Goal: Task Accomplishment & Management: Manage account settings

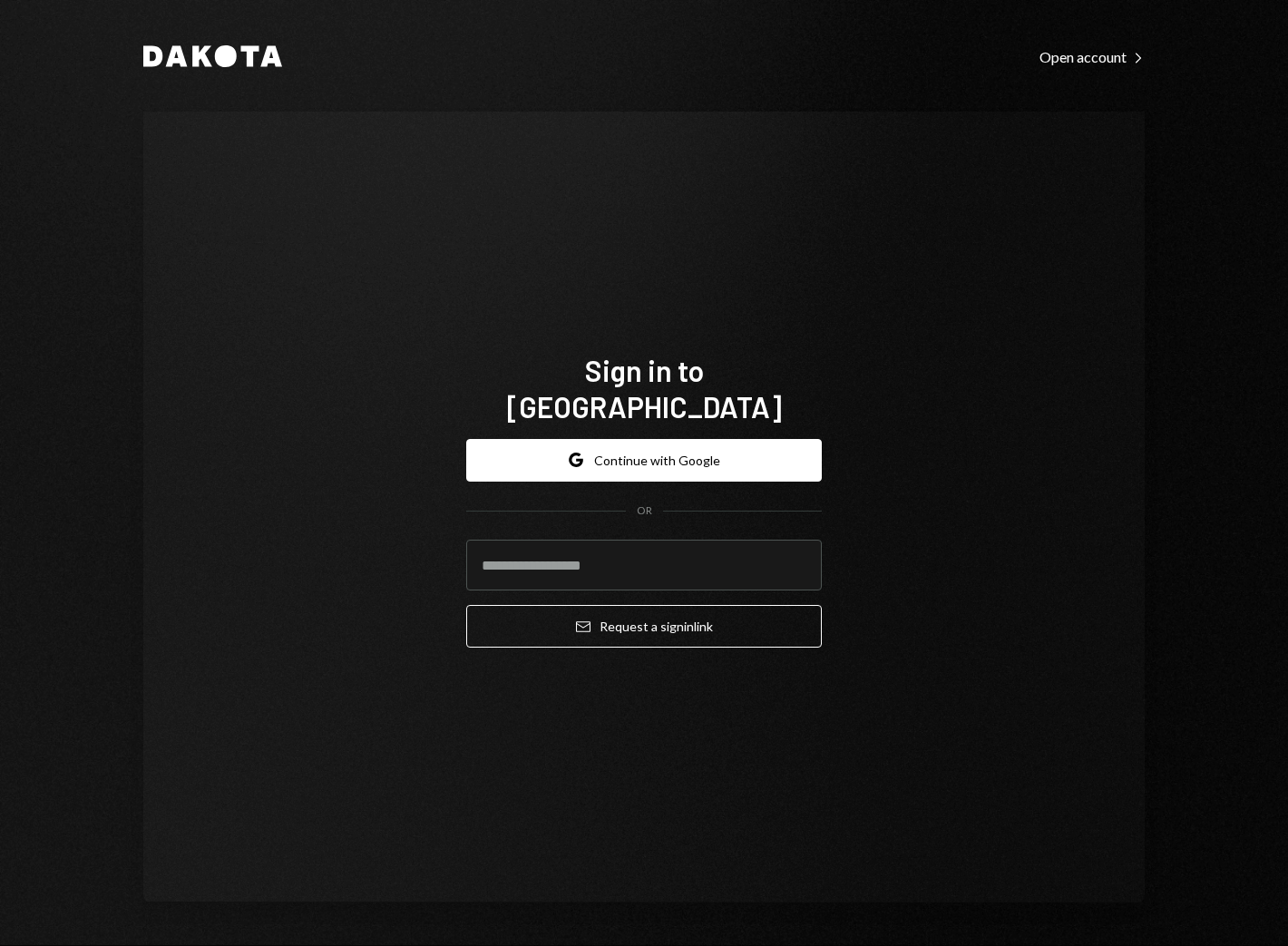
click at [398, 336] on div "Sign in to Dakota Google Continue with Google OR Email Request a sign in link" at bounding box center [644, 507] width 1002 height 791
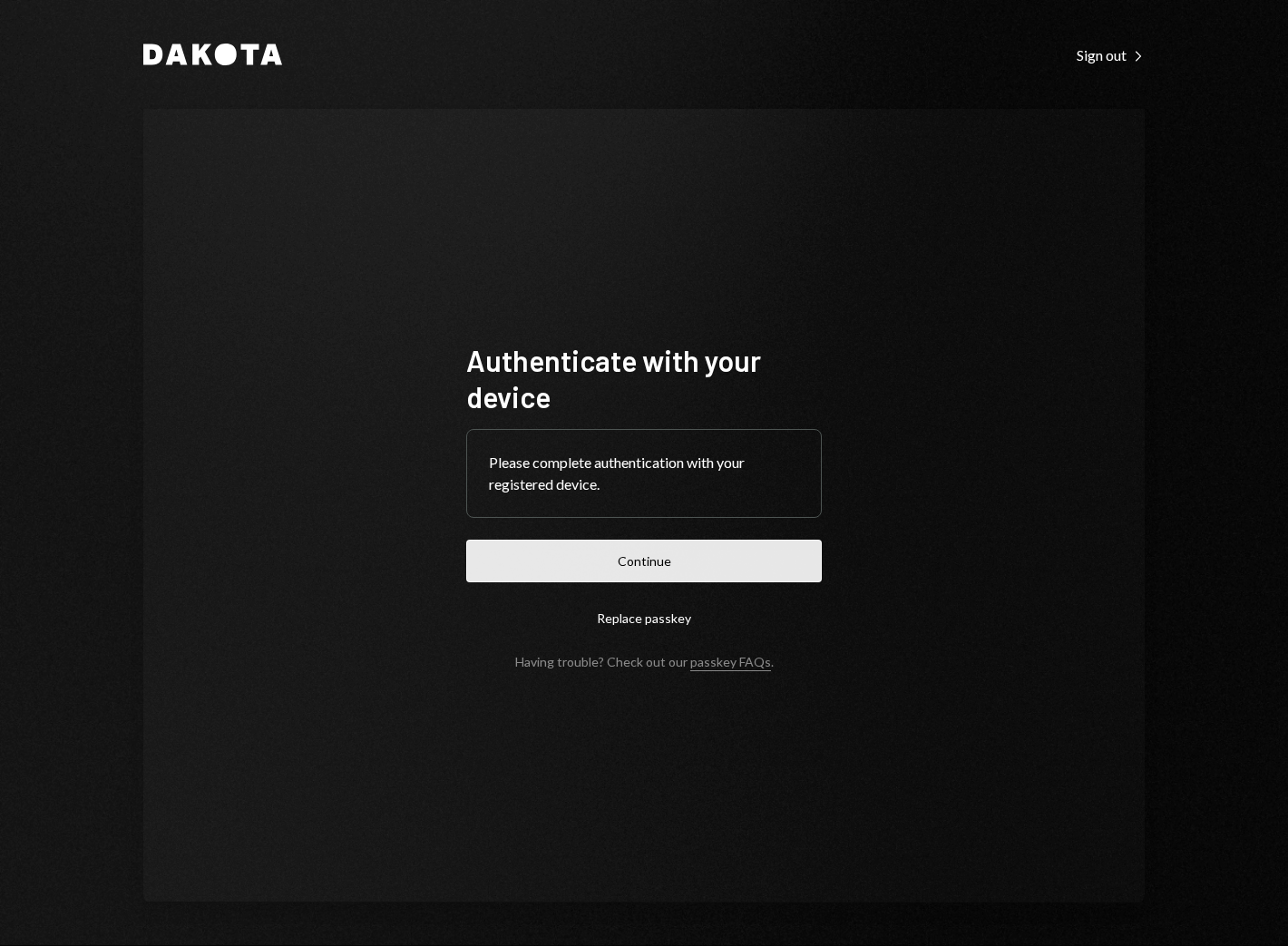
click at [612, 557] on button "Continue" at bounding box center [644, 561] width 356 height 43
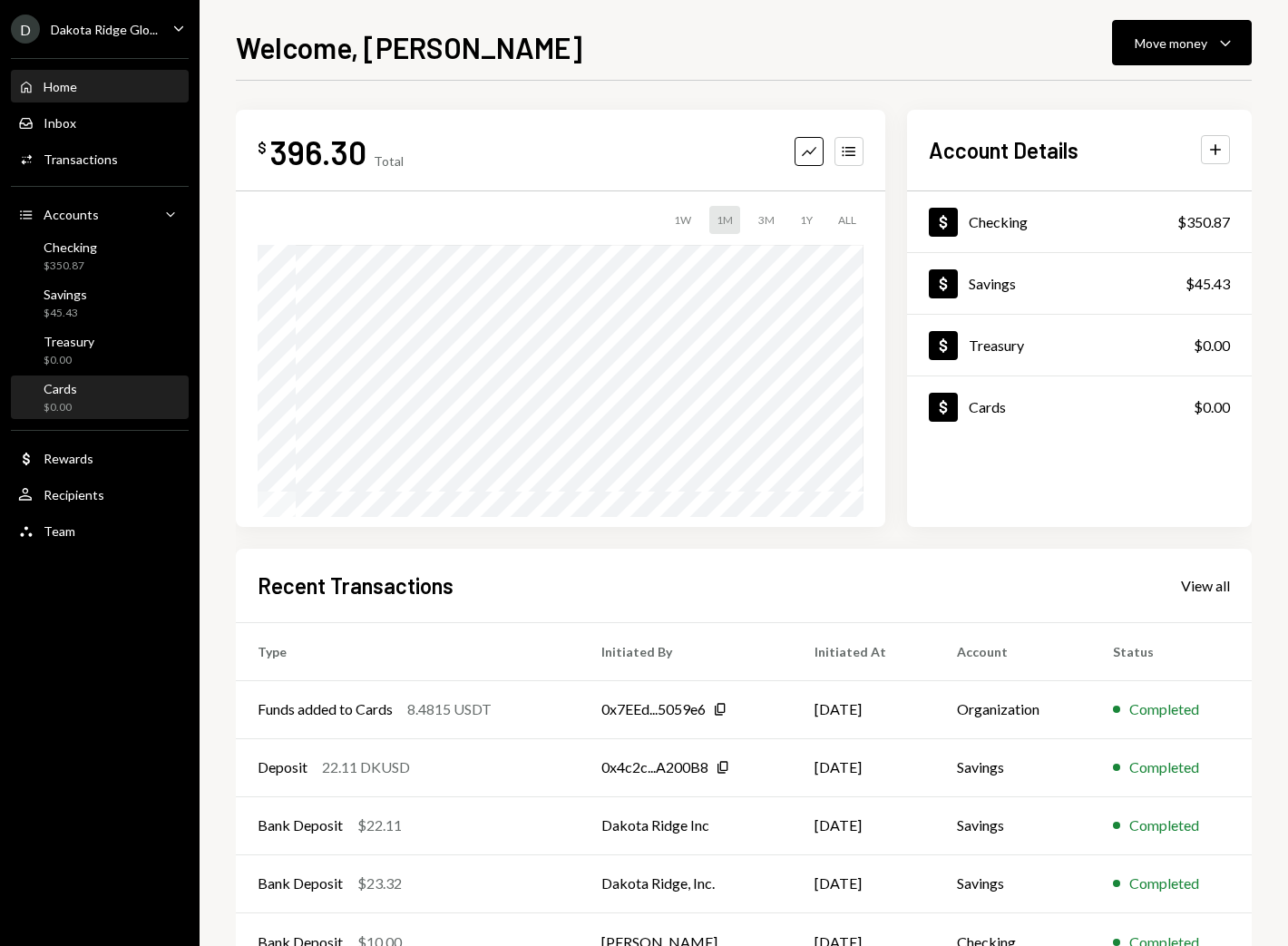
click at [134, 411] on div "Cards $0.00" at bounding box center [99, 398] width 163 height 34
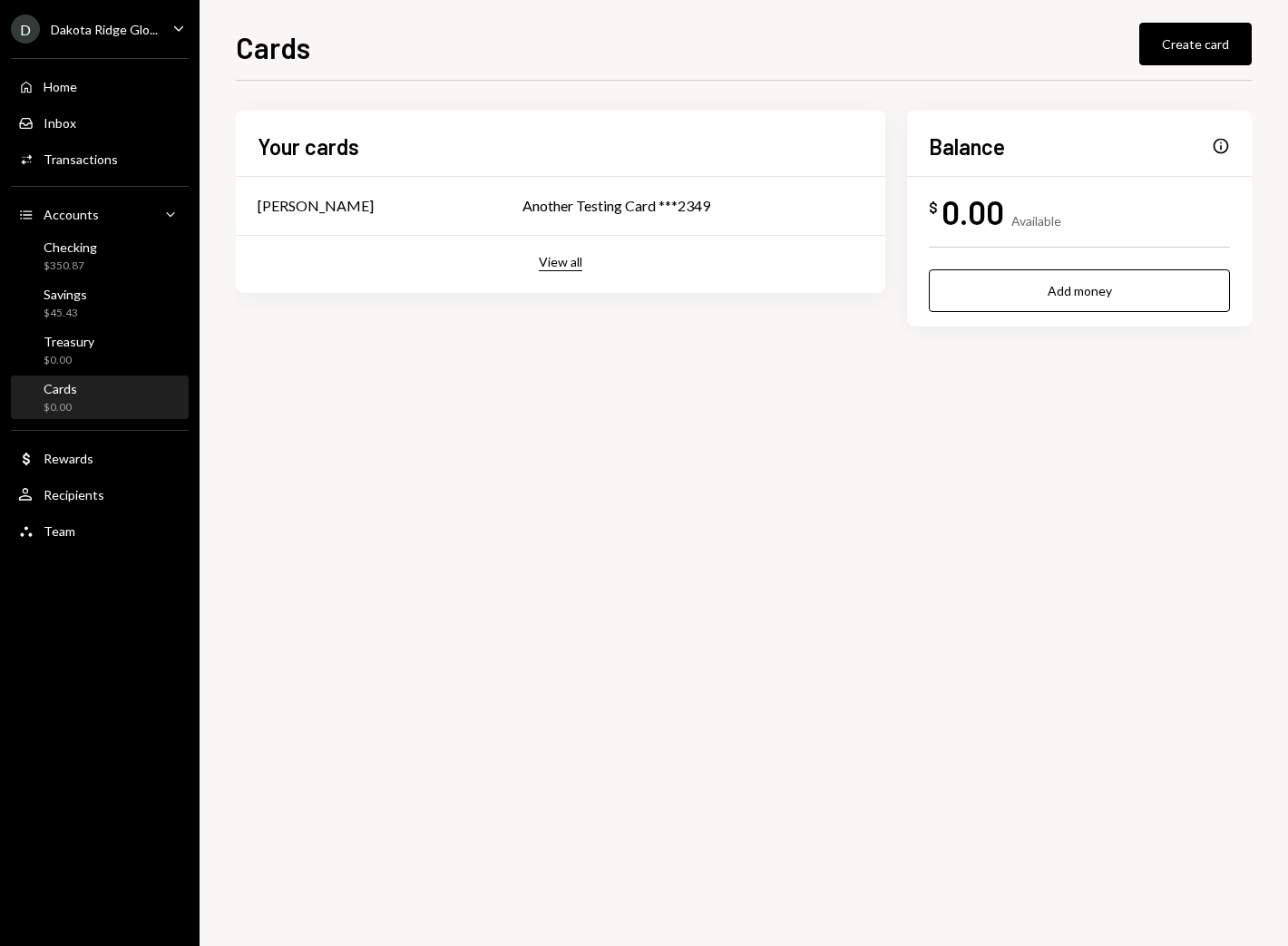
click at [559, 265] on button "View all" at bounding box center [561, 263] width 44 height 18
click at [156, 31] on div "Dakota Ridge Glo..." at bounding box center [104, 29] width 107 height 16
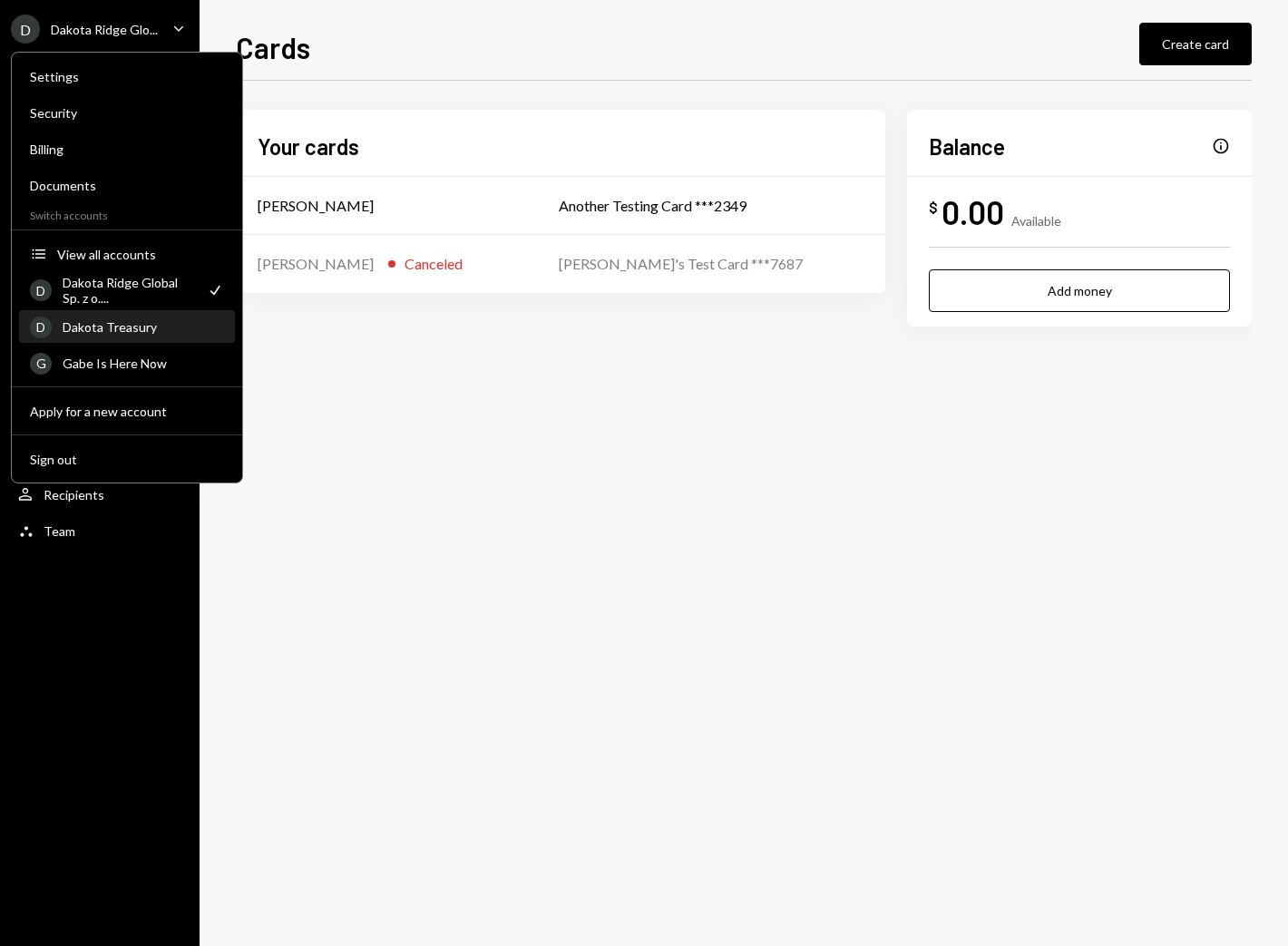
click at [164, 329] on div "Dakota Treasury" at bounding box center [142, 327] width 161 height 16
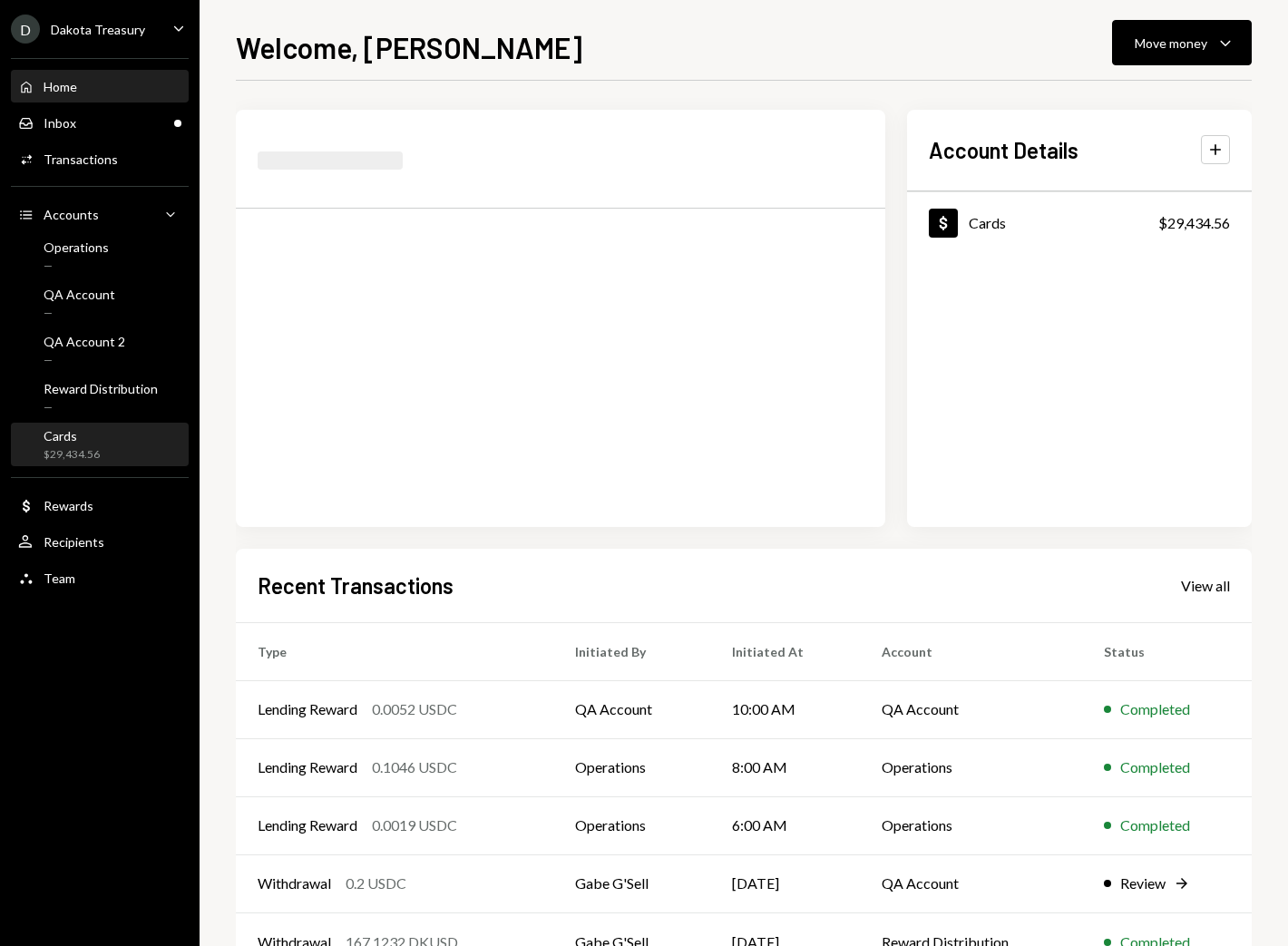
click at [159, 466] on div "Cards $29,434.56" at bounding box center [99, 445] width 163 height 42
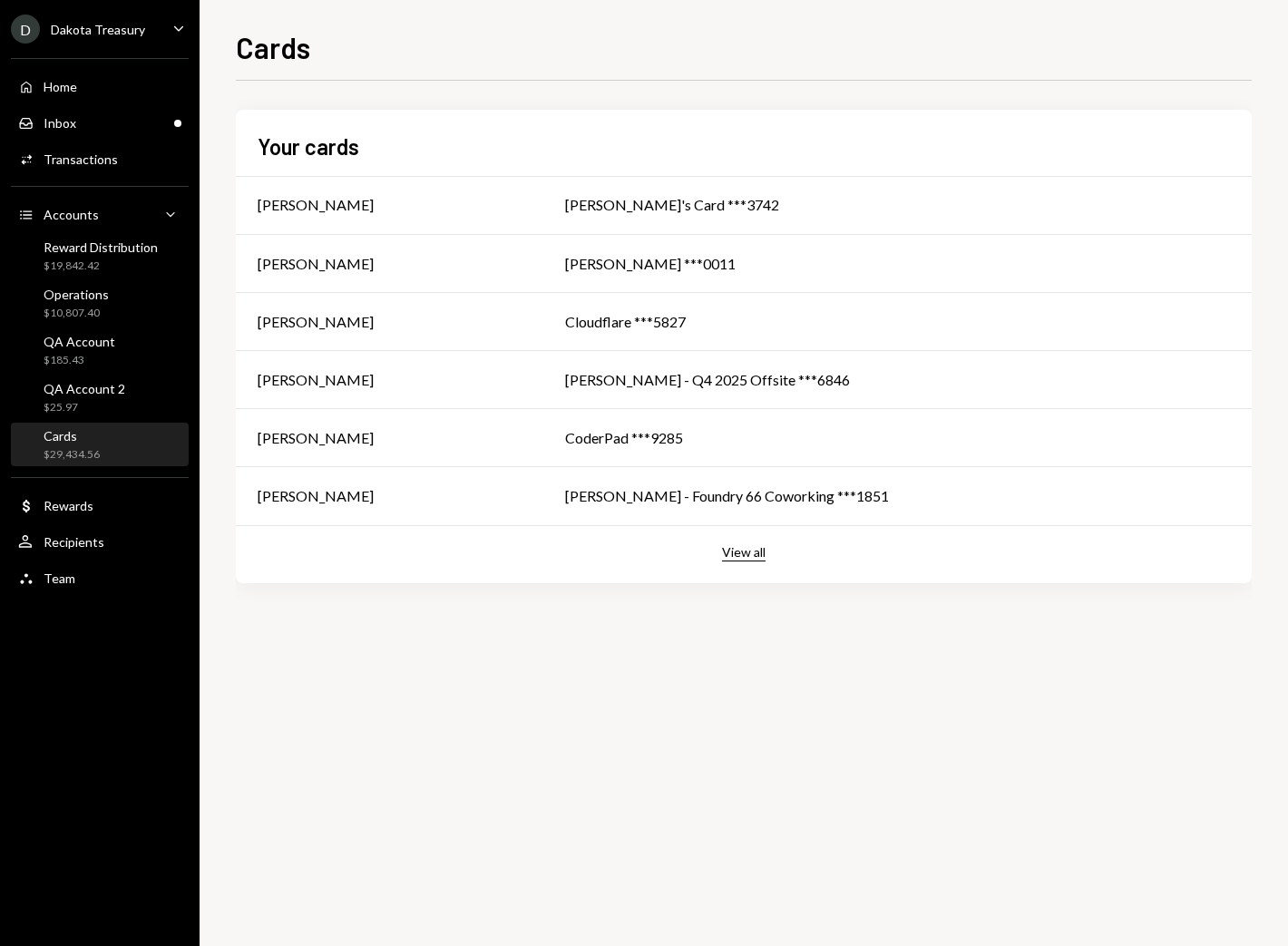
click at [743, 556] on button "View all" at bounding box center [743, 553] width 44 height 18
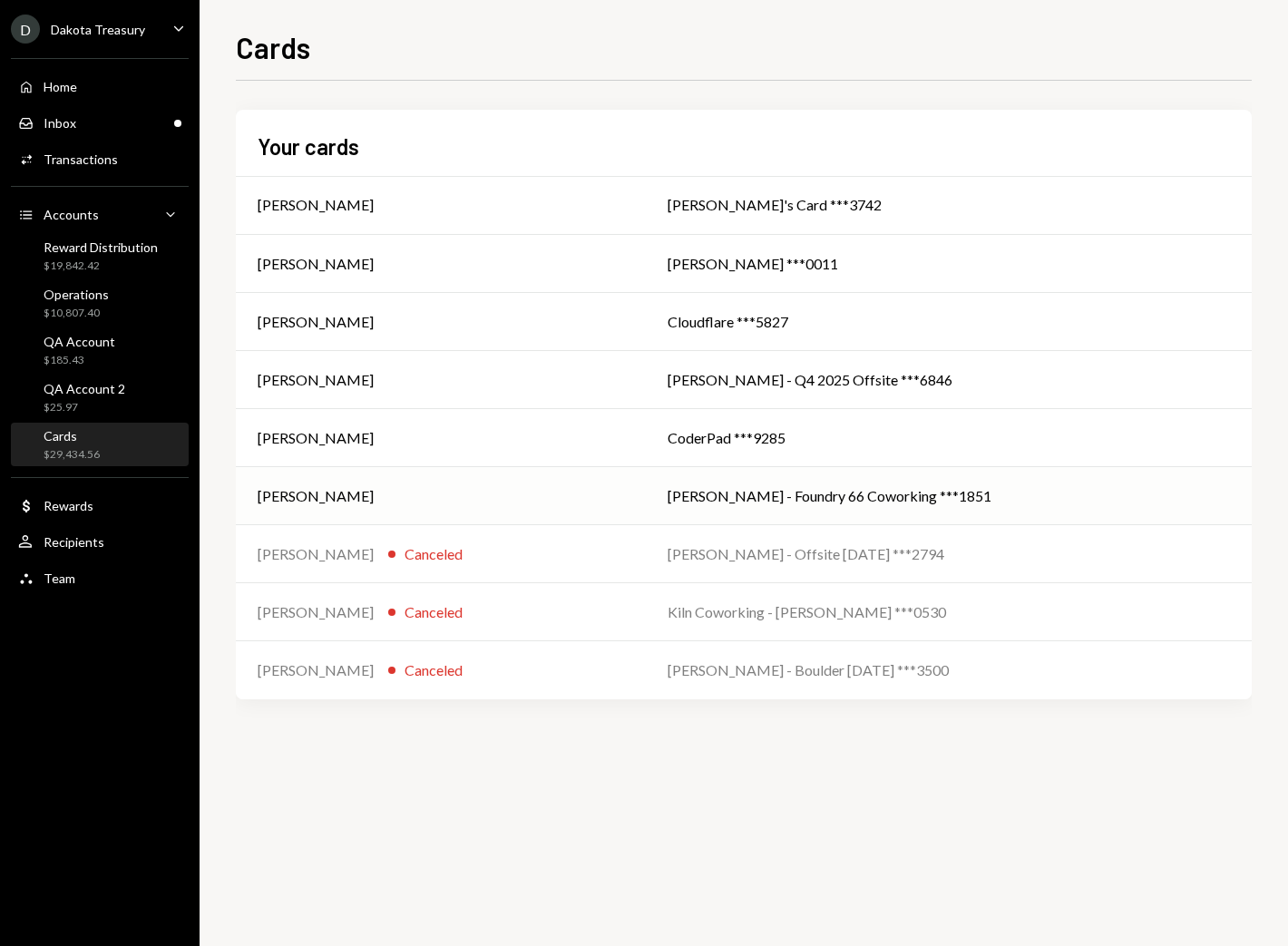
click at [766, 508] on td "[PERSON_NAME] - Foundry 66 Coworking ***1851" at bounding box center [949, 496] width 606 height 58
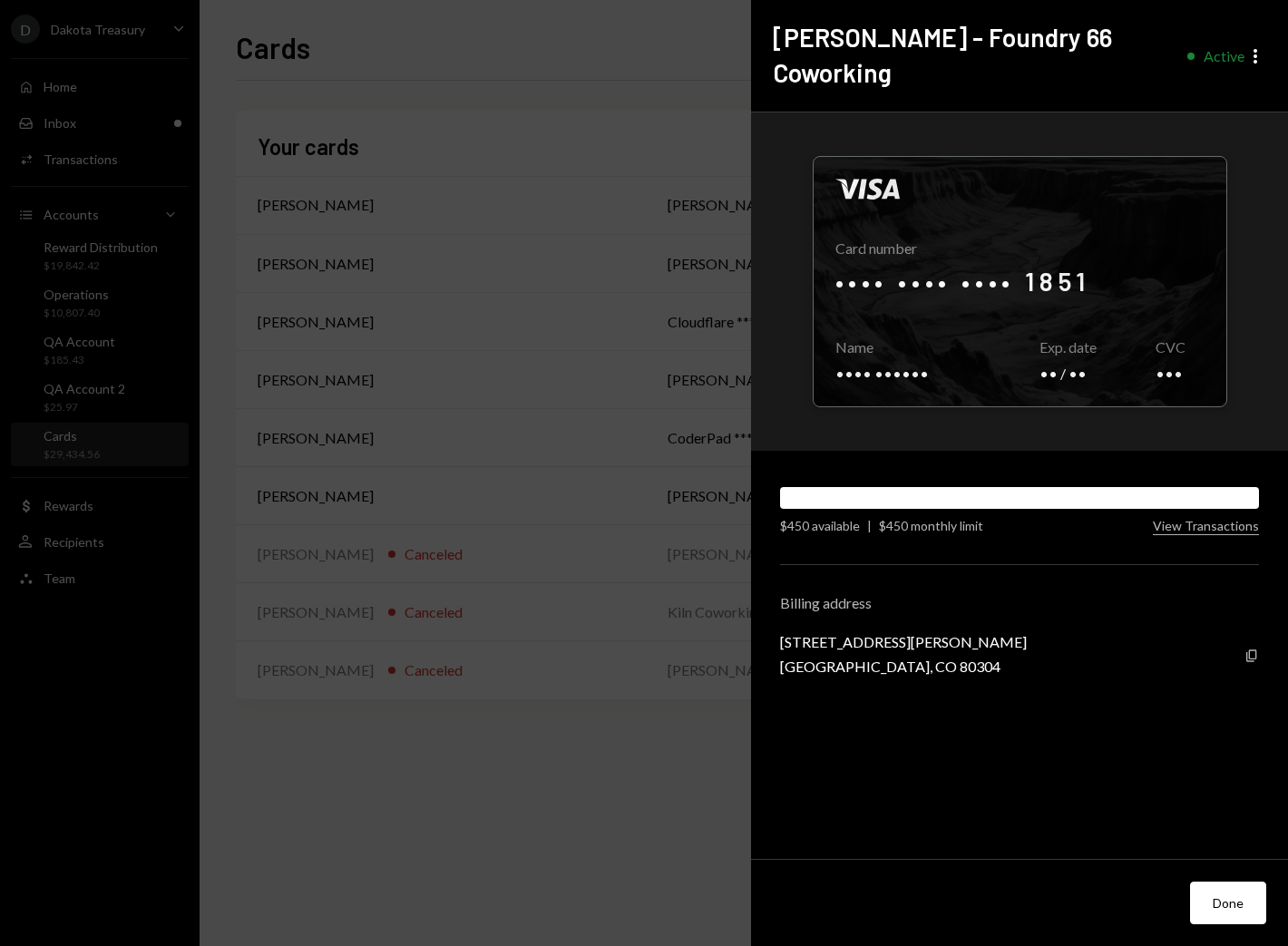
click at [773, 430] on div "Visa Card number •••• •••• •••• 1851 Copy Name •••• •••••• Copy Exp. date •• / …" at bounding box center [1020, 486] width 537 height 747
click at [957, 248] on div at bounding box center [1020, 282] width 413 height 250
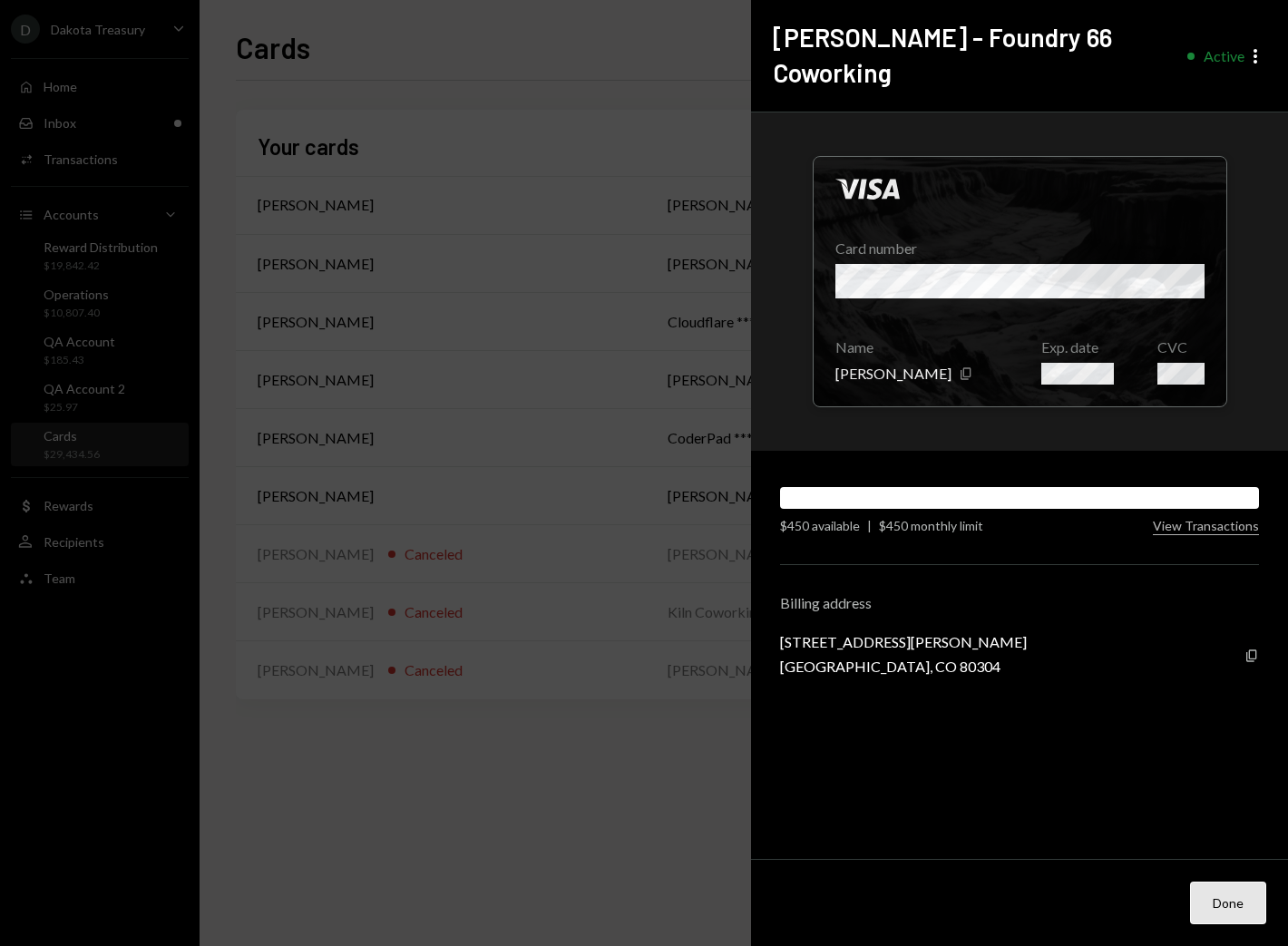
click at [1235, 912] on button "Done" at bounding box center [1228, 903] width 76 height 43
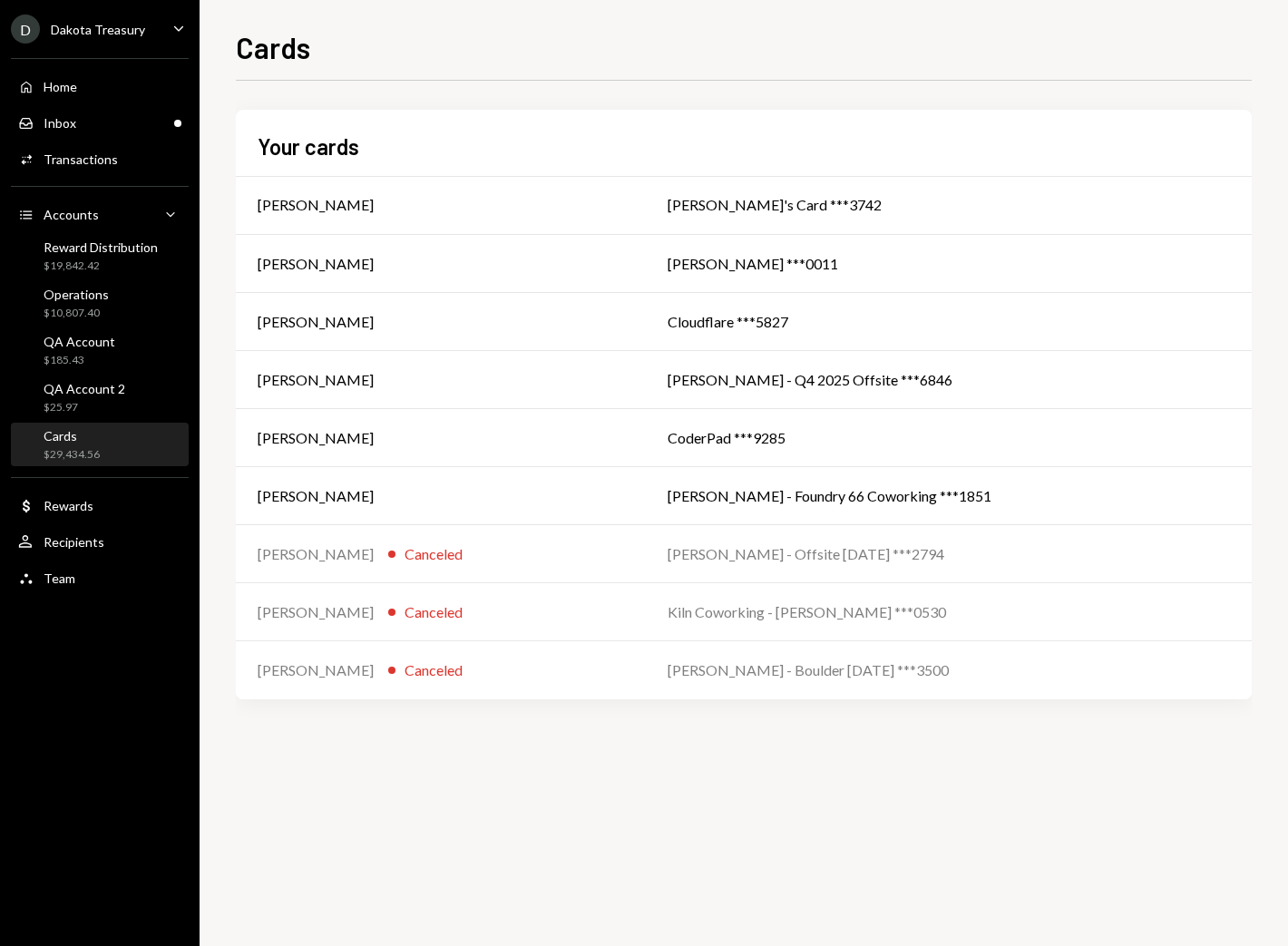
click at [1042, 781] on div "Your cards [PERSON_NAME]'s Card ***3742 [PERSON_NAME] Train [PERSON_NAME] ***00…" at bounding box center [743, 513] width 1016 height 865
